Goal: Information Seeking & Learning: Check status

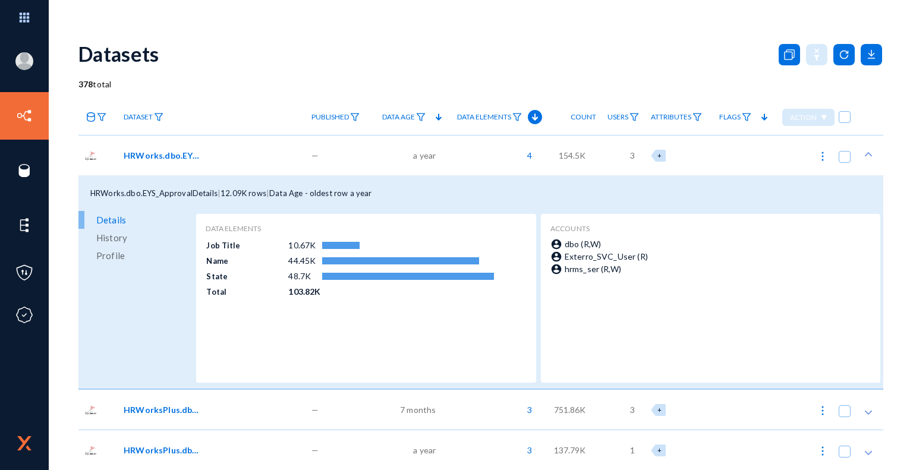
click at [180, 156] on span "HRWorks.dbo.EYS_ApprovalDetails" at bounding box center [164, 155] width 80 height 12
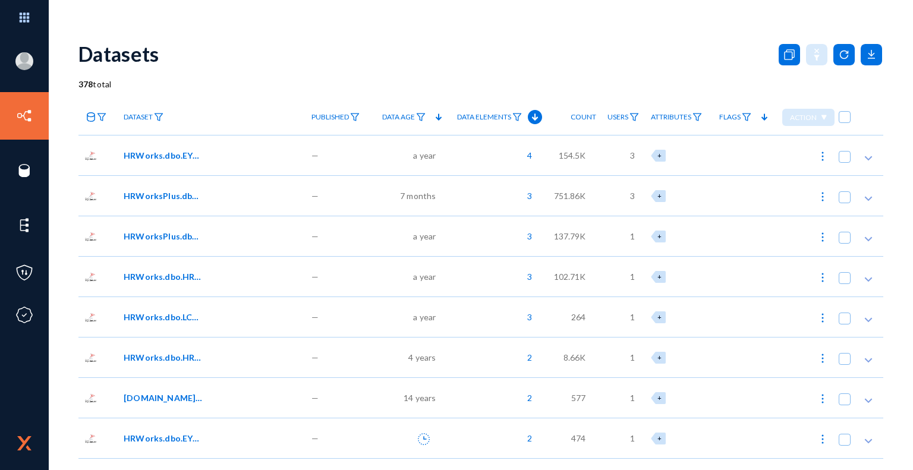
click at [163, 153] on span "HRWorks.dbo.EYS_ApprovalDetails" at bounding box center [164, 155] width 80 height 12
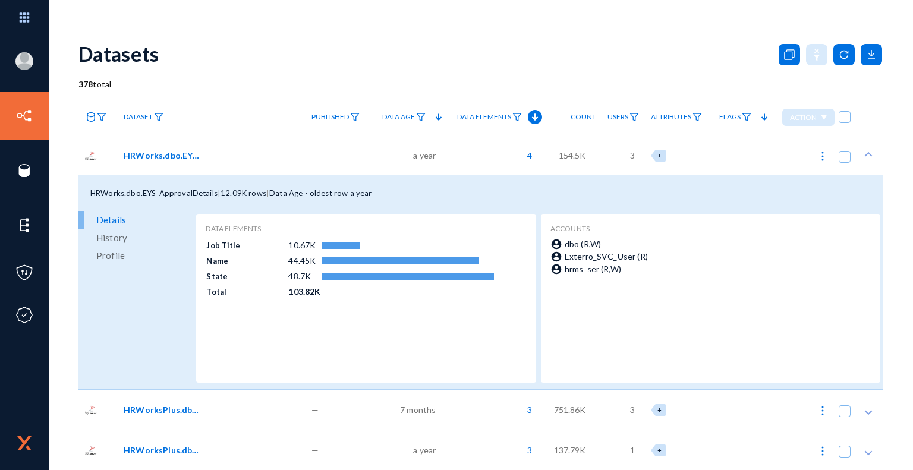
click at [124, 237] on span "History" at bounding box center [111, 238] width 31 height 18
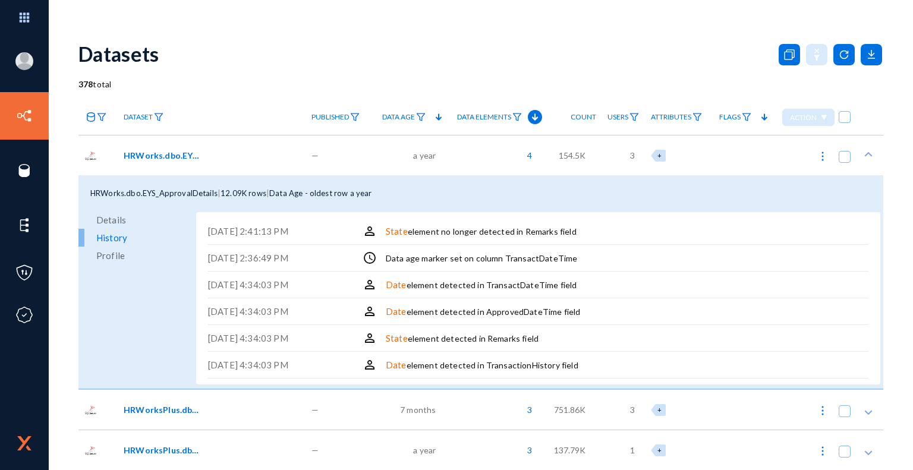
drag, startPoint x: 210, startPoint y: 231, endPoint x: 576, endPoint y: 240, distance: 366.3
click at [576, 240] on div "[DATE] 2:41:13 PM perm_identity State element no longer detected in Remarks fie…" at bounding box center [538, 231] width 660 height 27
click at [523, 259] on div "Data age marker set on column TransactDateTime" at bounding box center [481, 258] width 191 height 12
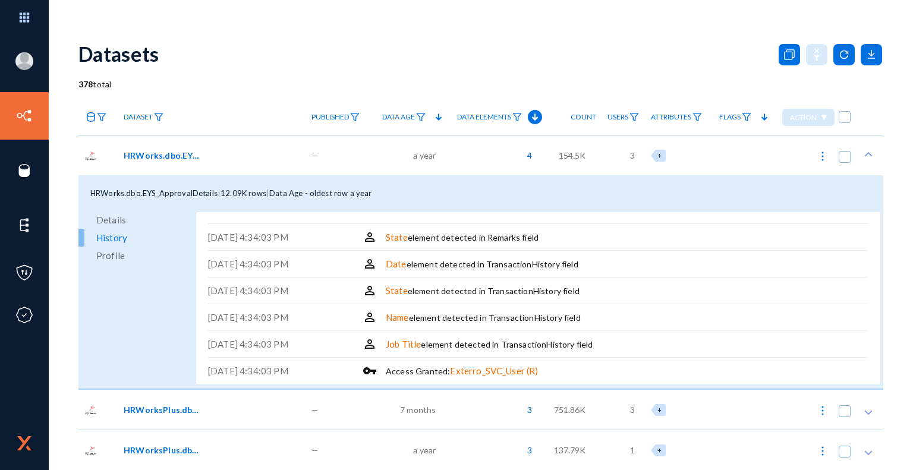
scroll to position [160, 0]
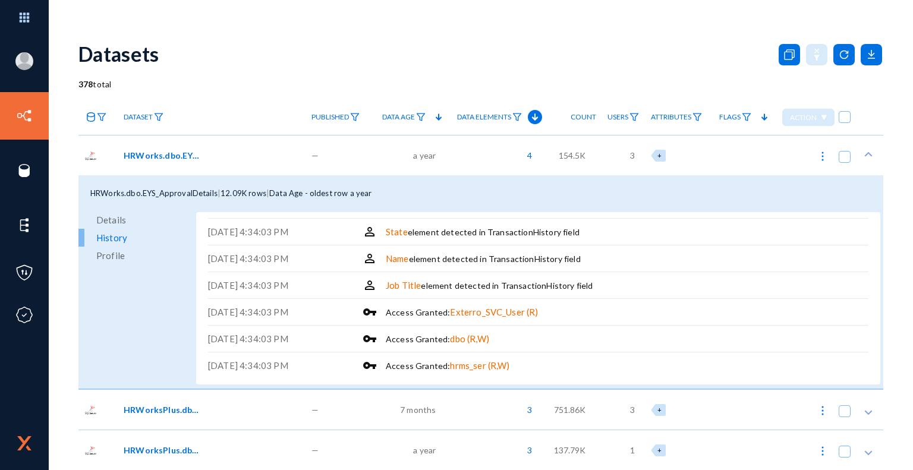
drag, startPoint x: 549, startPoint y: 311, endPoint x: 382, endPoint y: 307, distance: 167.1
click at [380, 307] on div "[DATE] 4:34:03 PM vpn_key Access Granted: Exterro_SVC_User (R)" at bounding box center [538, 312] width 660 height 27
drag, startPoint x: 401, startPoint y: 288, endPoint x: 544, endPoint y: 289, distance: 143.3
click at [544, 289] on div "Job Title element detected in TransactionHistory field" at bounding box center [489, 286] width 207 height 14
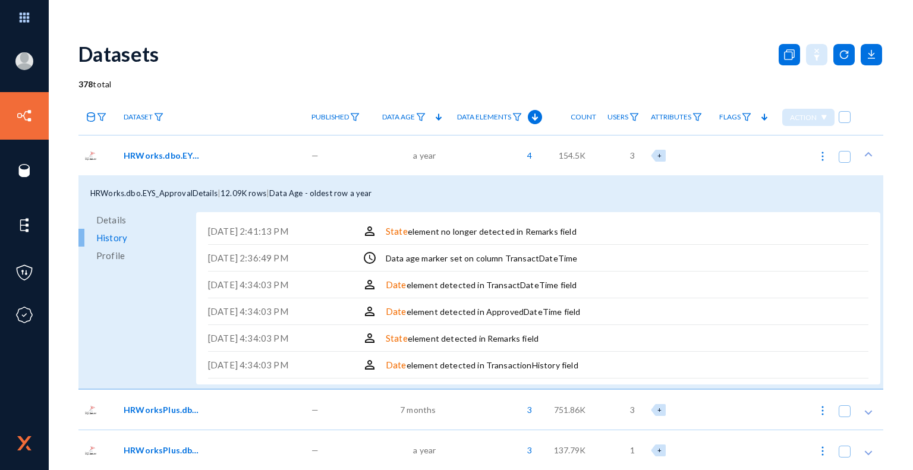
click at [114, 259] on span "Profile" at bounding box center [110, 256] width 29 height 18
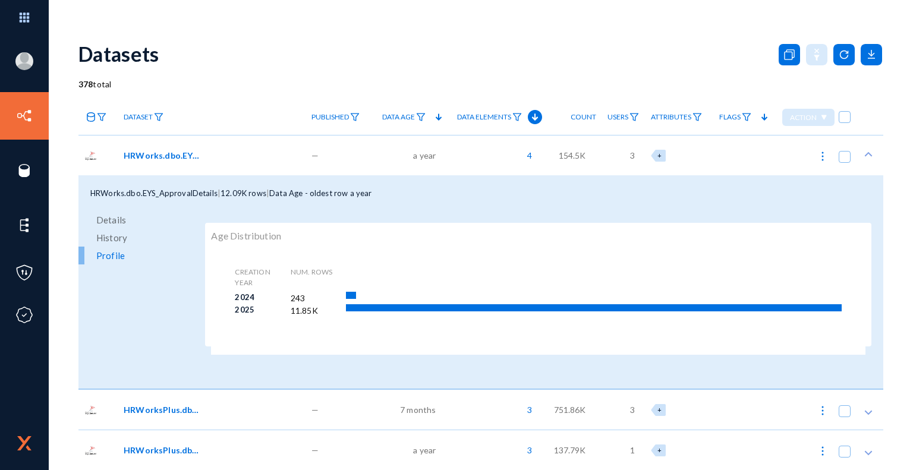
click at [160, 155] on span "HRWorks.dbo.EYS_ApprovalDetails" at bounding box center [164, 155] width 80 height 12
